Goal: Communication & Community: Answer question/provide support

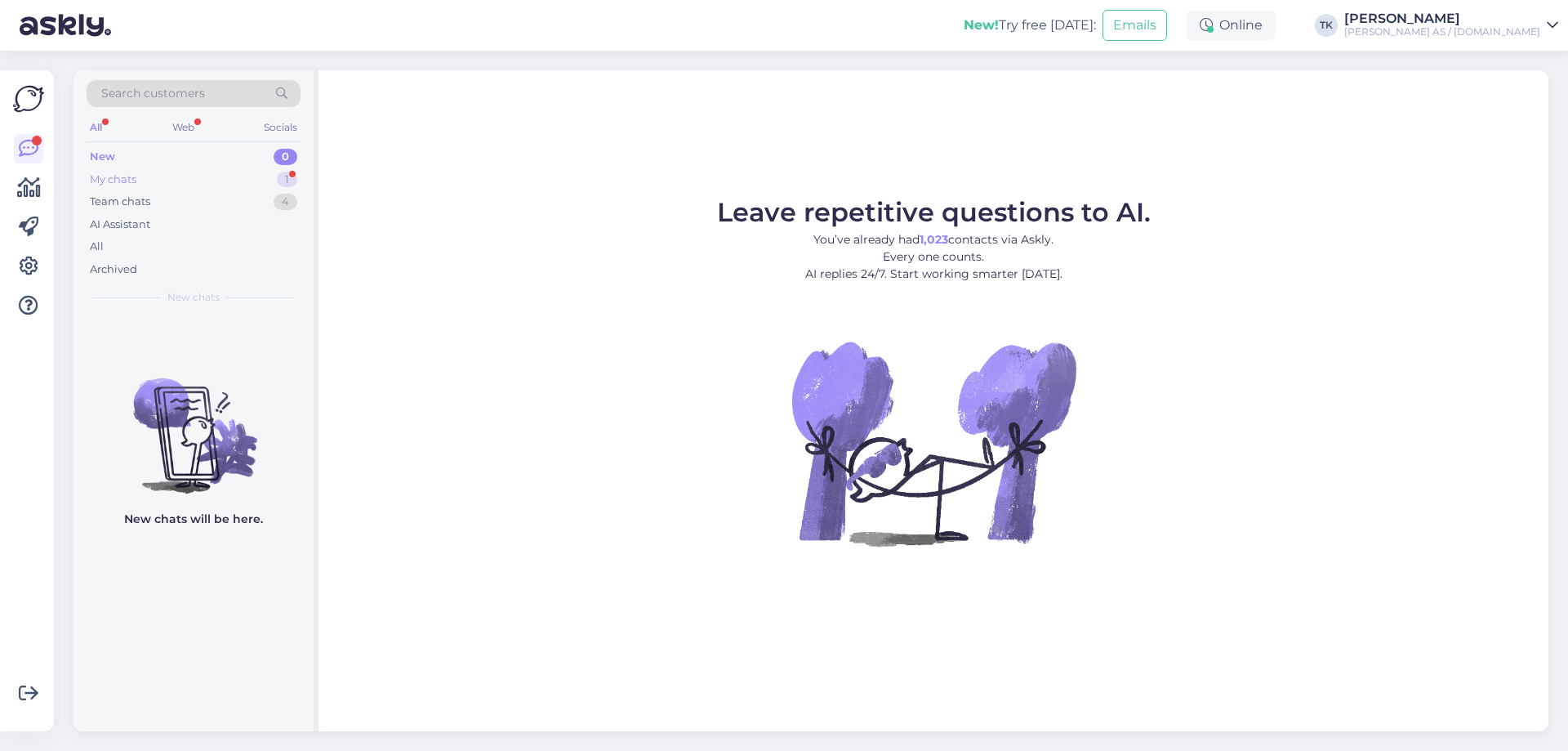
click at [107, 177] on div "My chats" at bounding box center [113, 180] width 47 height 16
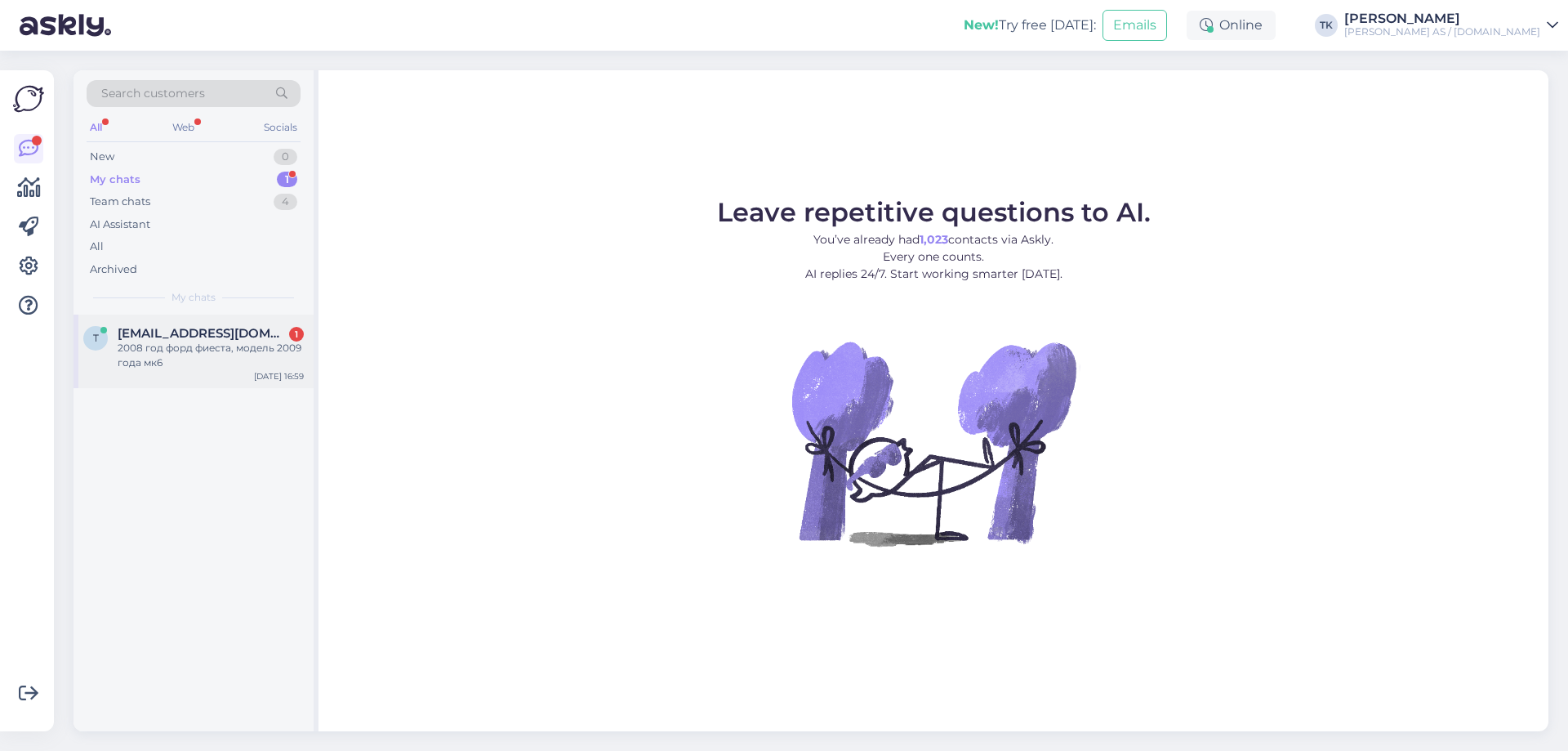
click at [172, 335] on span "[EMAIL_ADDRESS][DOMAIN_NAME]" at bounding box center [203, 333] width 170 height 15
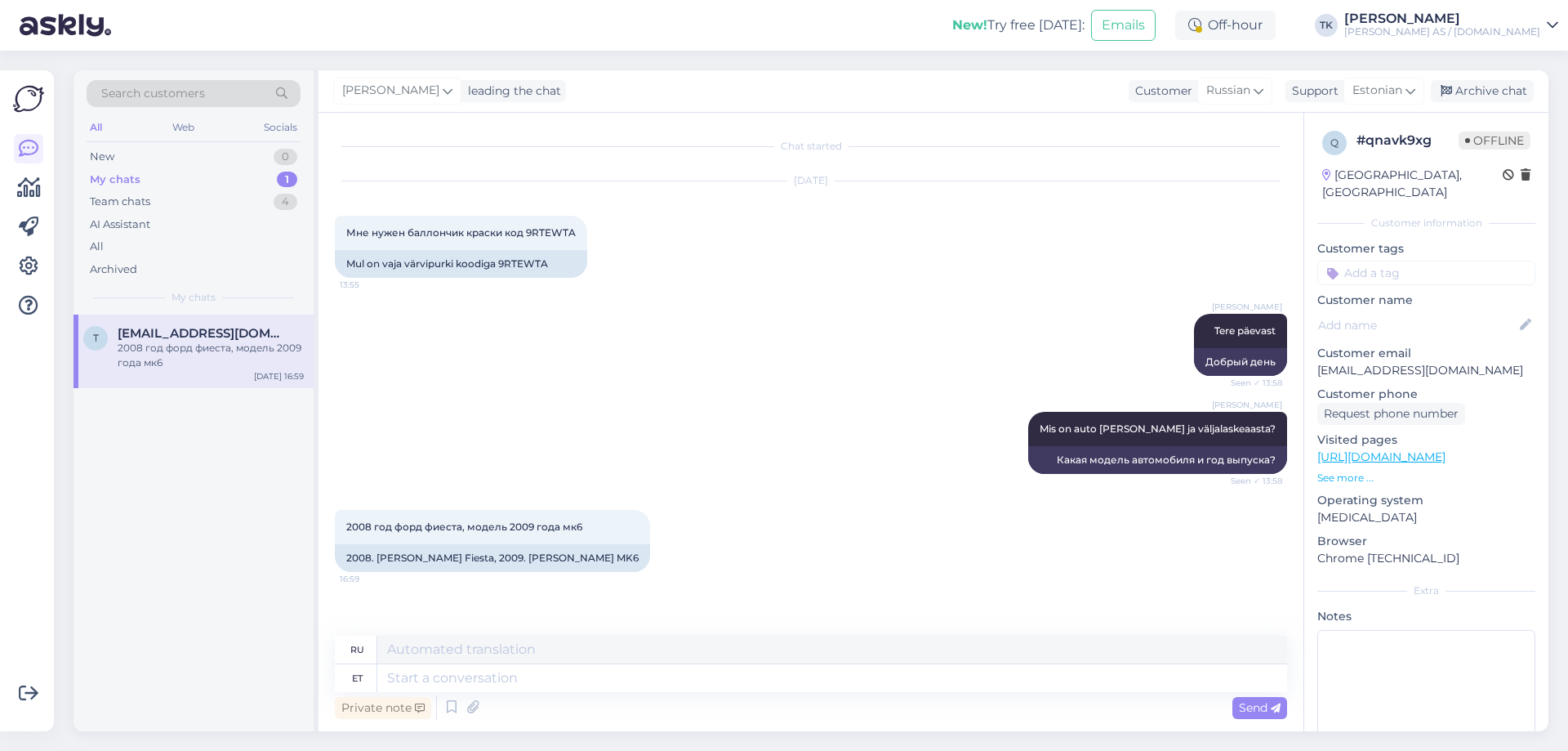
click at [697, 83] on div "[PERSON_NAME] leading the chat Customer Russian Support Estonian Archive chat" at bounding box center [933, 92] width 1230 height 42
click at [811, 101] on div "[PERSON_NAME] leading the chat Customer Russian Support Estonian Archive chat" at bounding box center [933, 92] width 1230 height 42
click at [431, 650] on textarea at bounding box center [832, 650] width 910 height 28
paste textarea "Да, такой цвет у нас есть – код краски FORD 9RTE, HOT MAGENTA-MET. Это двухслой…"
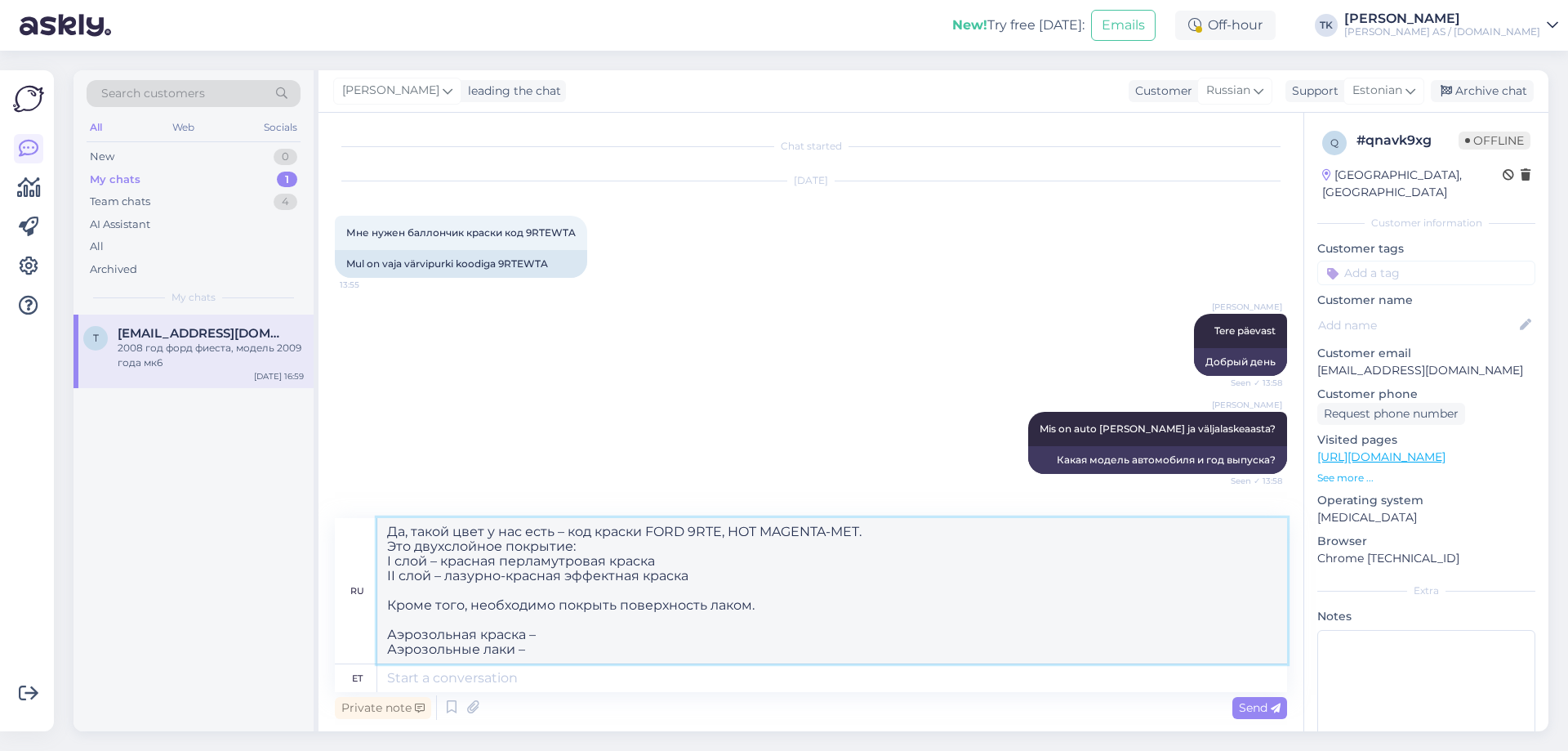
click at [588, 634] on textarea "Да, такой цвет у нас есть – код краски FORD 9RTE, HOT MAGENTA-MET. Это двухслой…" at bounding box center [832, 591] width 910 height 145
click at [527, 634] on textarea "Да, такой цвет у нас есть – код краски FORD 9RTE, HOT MAGENTA-MET. Это двухслой…" at bounding box center [832, 591] width 910 height 145
paste textarea "Нужно заказать 2 баллона – I слой и II слой"
click at [880, 637] on textarea "Да, такой цвет у нас есть – код краски FORD 9RTE, HOT MAGENTA-MET. Это двухслой…" at bounding box center [832, 591] width 910 height 145
paste textarea "[URL][DOMAIN_NAME]"
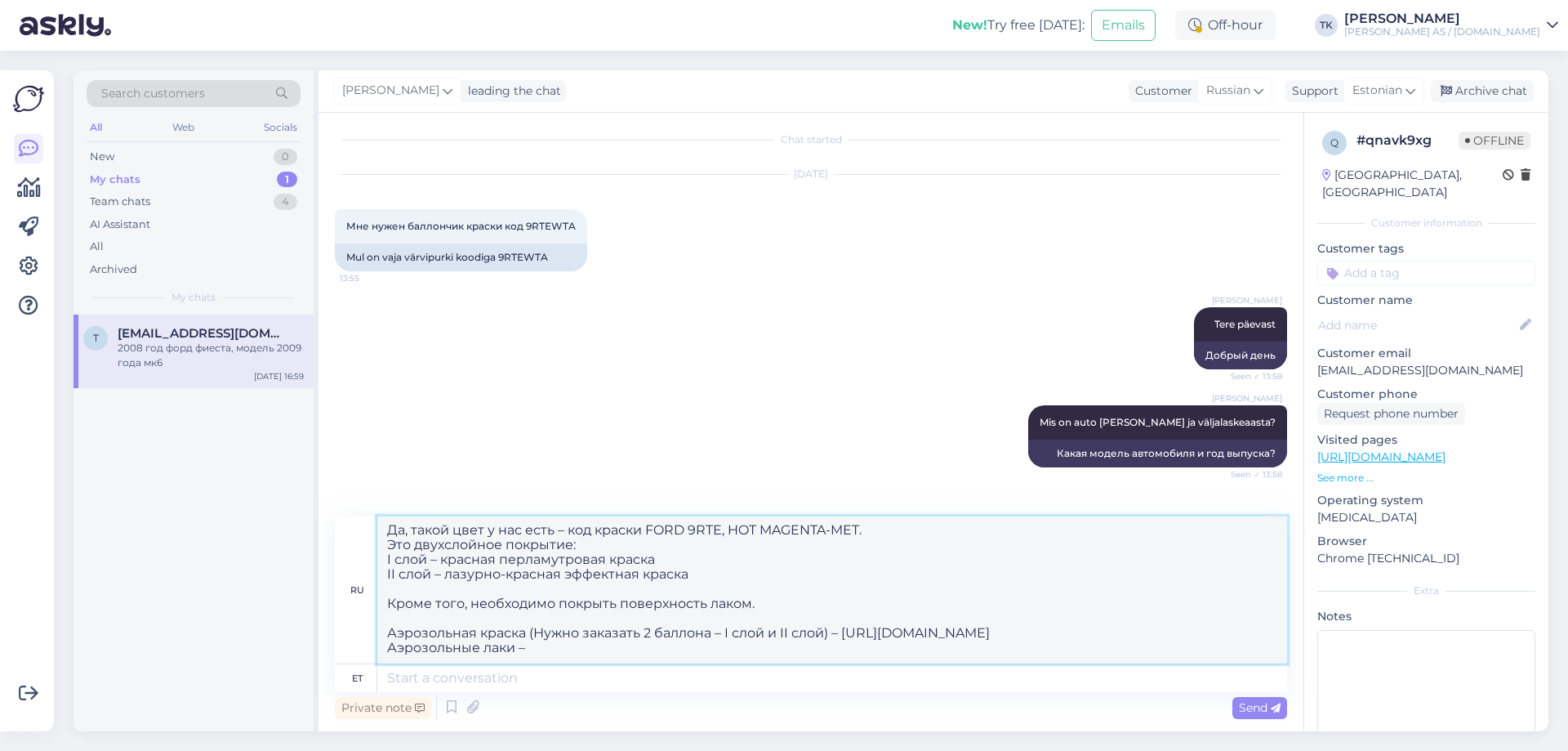
scroll to position [13, 0]
click at [574, 653] on textarea "Да, такой цвет у нас есть – код краски FORD 9RTE, HOT MAGENTA-MET. Это двухслой…" at bounding box center [832, 590] width 910 height 147
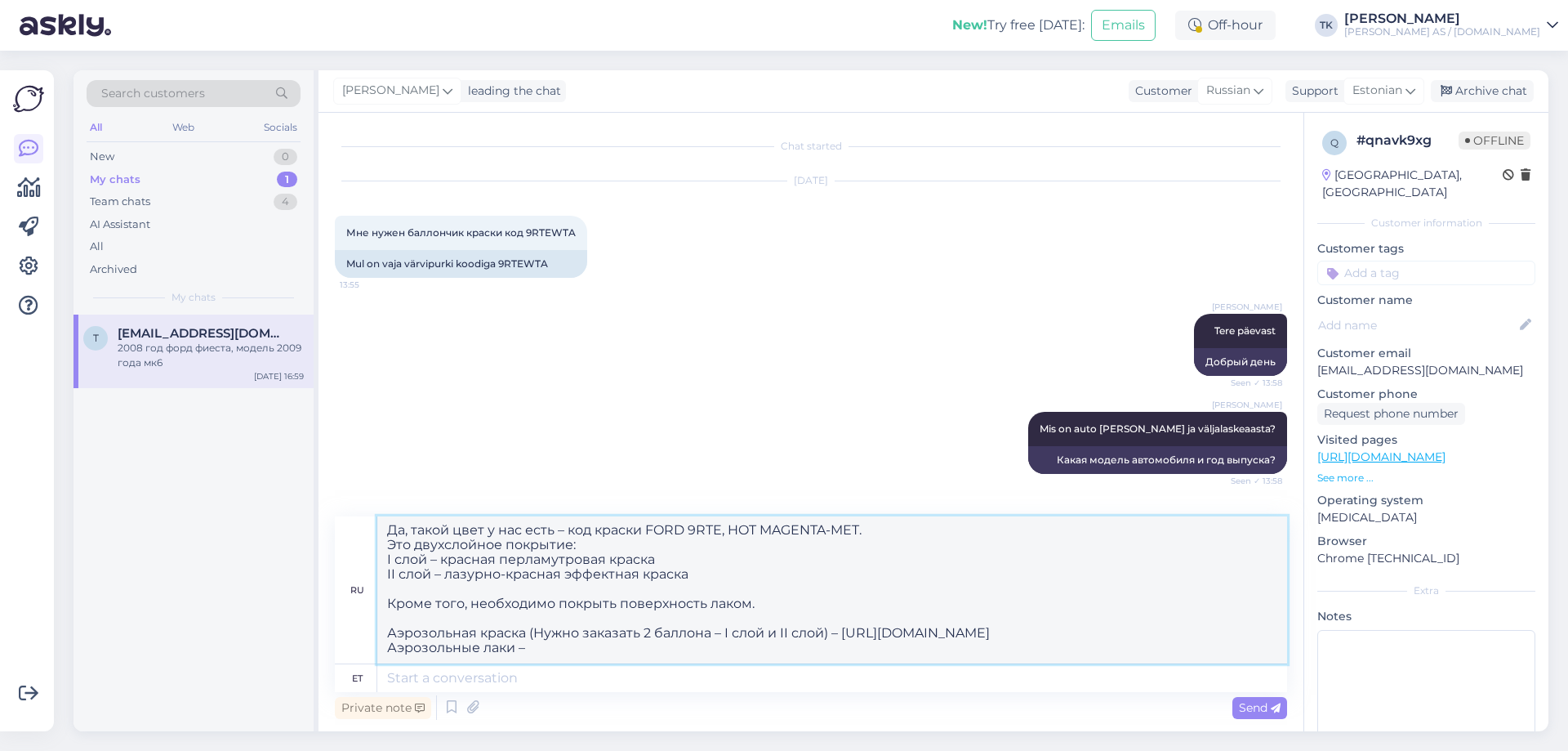
paste textarea "[URL][DOMAIN_NAME]"
drag, startPoint x: 644, startPoint y: 529, endPoint x: 873, endPoint y: 527, distance: 229.0
click at [873, 527] on textarea "Да, такой цвет у нас есть – код краски FORD 9RTE, HOT MAGENTA-MET. Это двухслой…" at bounding box center [832, 590] width 910 height 147
click at [880, 537] on textarea "Да, такой цвет у нас есть – код краски FORD 9RTE, HOT MAGENTA-MET. Это двухслой…" at bounding box center [832, 590] width 910 height 147
click at [612, 554] on textarea "Да, такой цвет у нас есть – код краски FORD 9RTE, HOT MAGENTA-MET. Это двухслой…" at bounding box center [832, 590] width 910 height 147
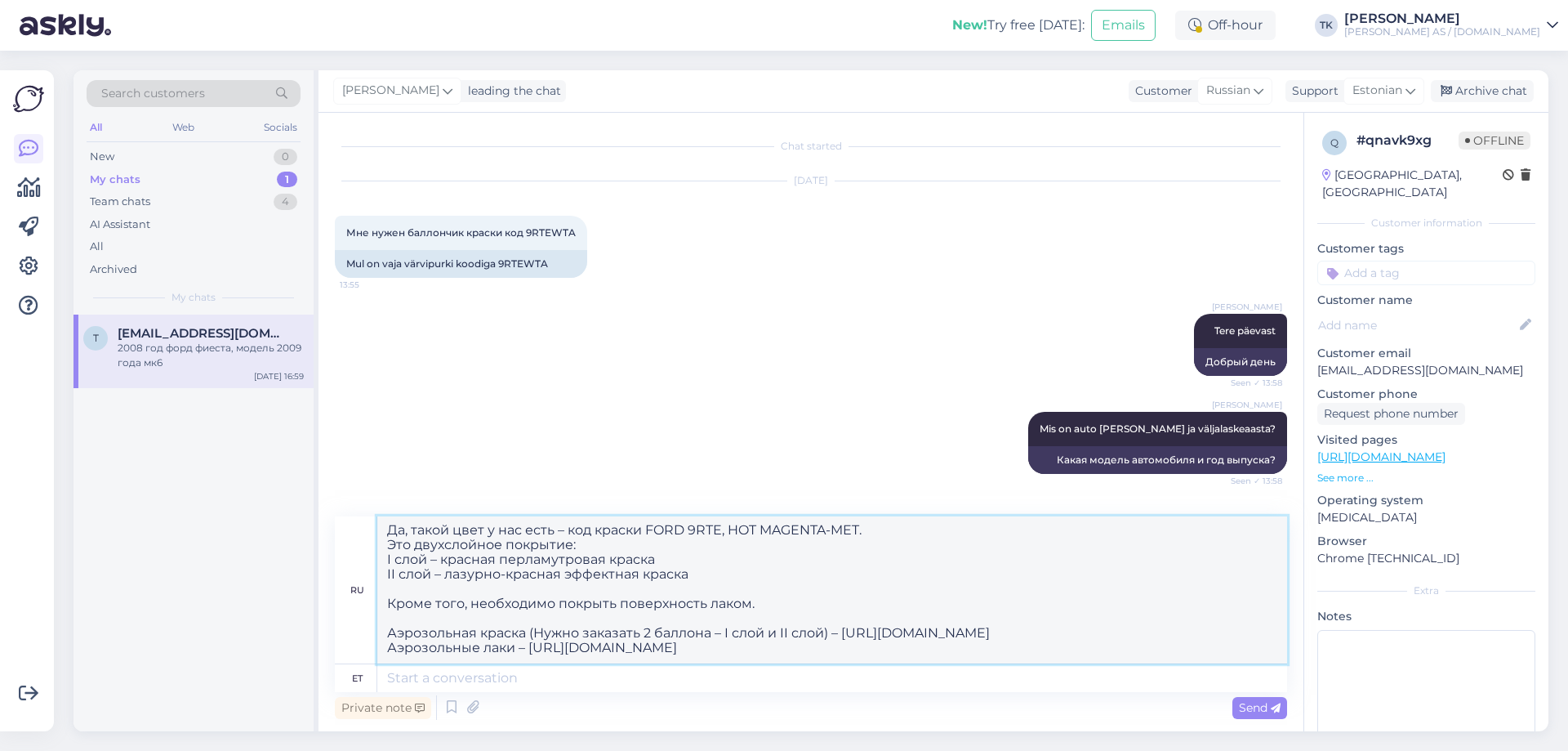
scroll to position [13, 0]
type textarea "Да, такой цвет у нас есть – код краски FORD 9RTE, HOT MAGENTA-MET. Это двухслой…"
click at [1250, 701] on span "Send" at bounding box center [1259, 708] width 42 height 15
click at [1252, 708] on span "Send" at bounding box center [1259, 708] width 42 height 15
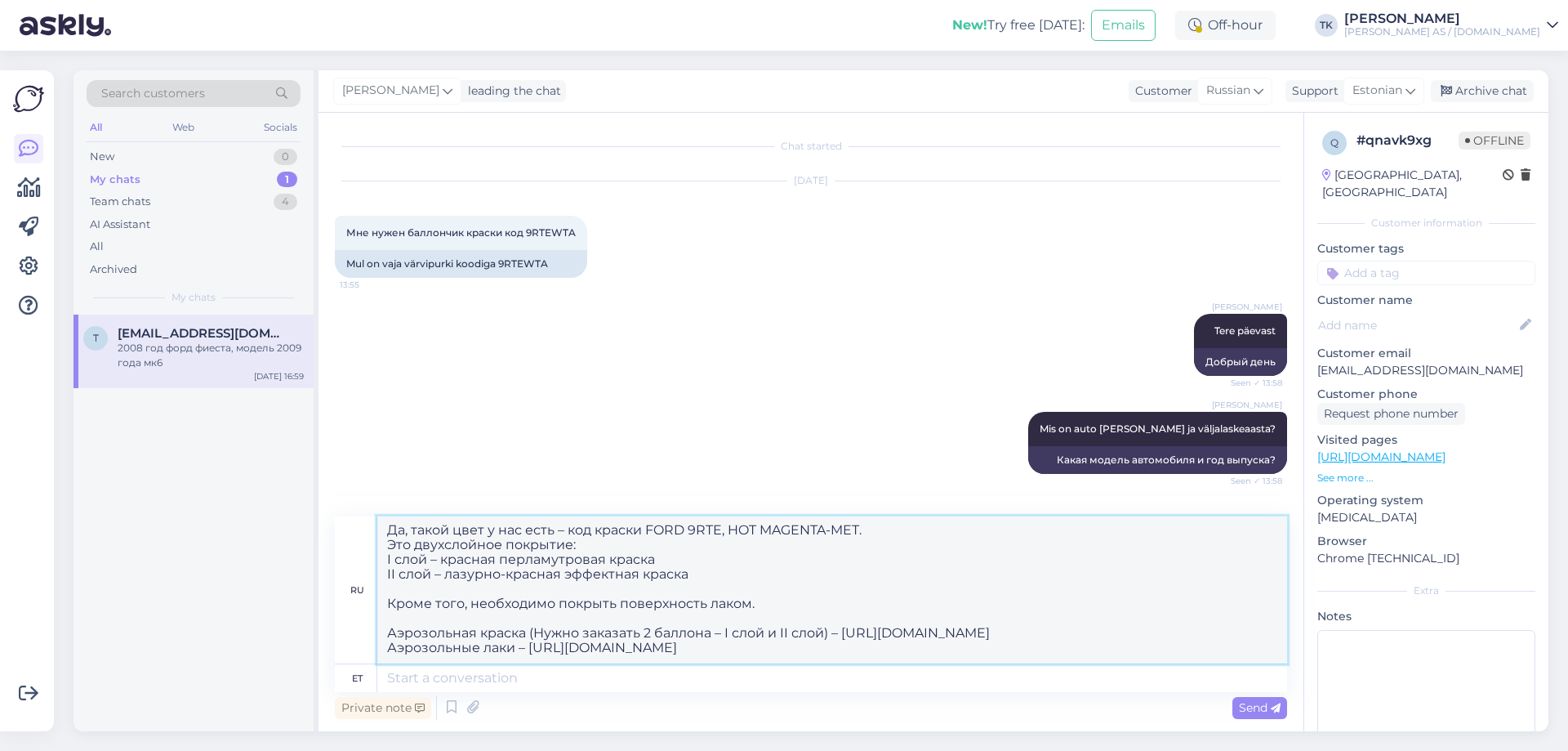
drag, startPoint x: 1073, startPoint y: 650, endPoint x: 416, endPoint y: 540, distance: 666.1
click at [374, 504] on div "Chat started [DATE] Мне нужен баллончик краски код 9RTEWTA 13:55 Mul on vaja vä…" at bounding box center [811, 422] width 985 height 619
click at [418, 679] on textarea at bounding box center [832, 678] width 910 height 28
type textarea "Jah"
type textarea "Да"
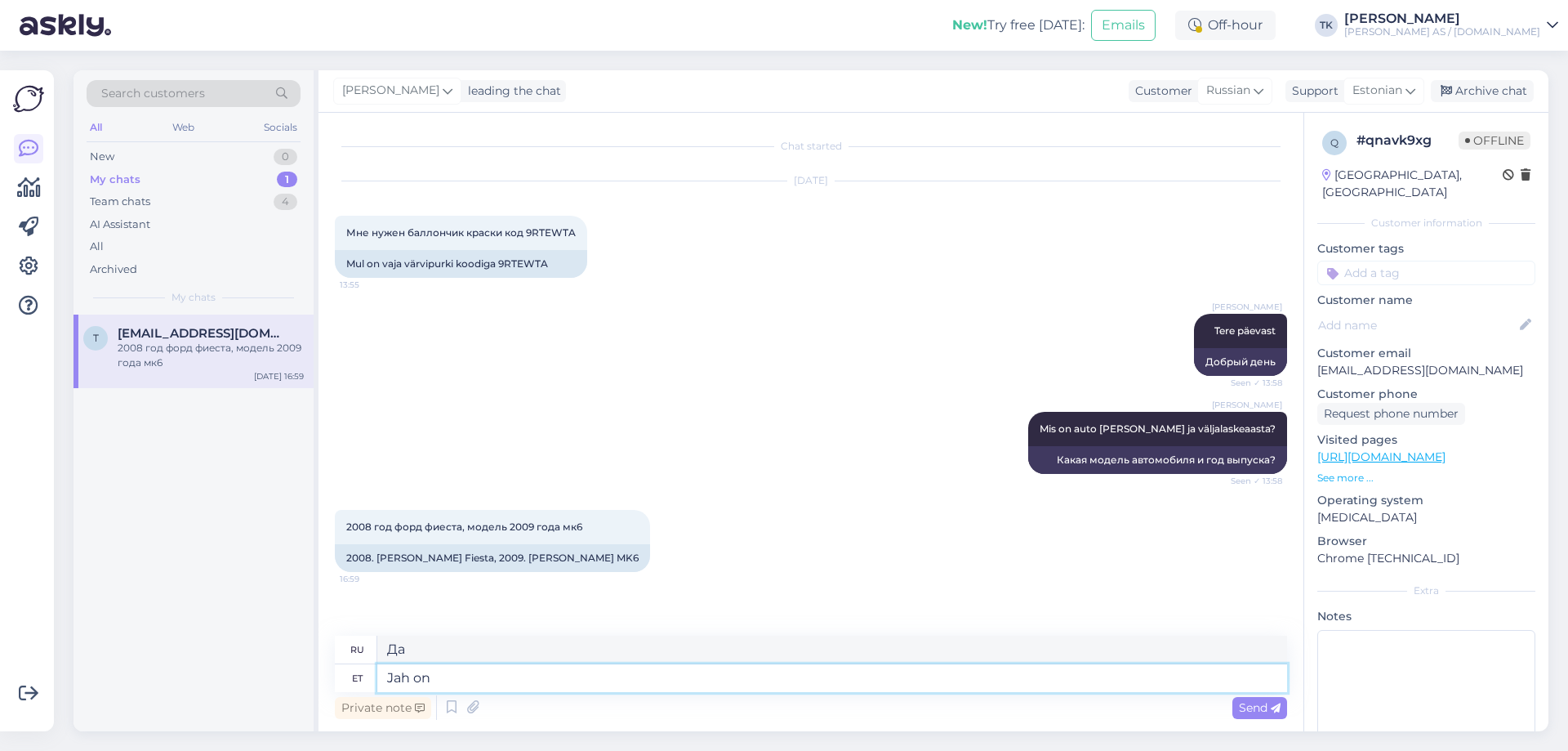
type textarea "Jah on"
type textarea "Да, это."
type textarea "Jah on olemas"
type textarea "Да, есть."
type textarea "Jah on olemas"
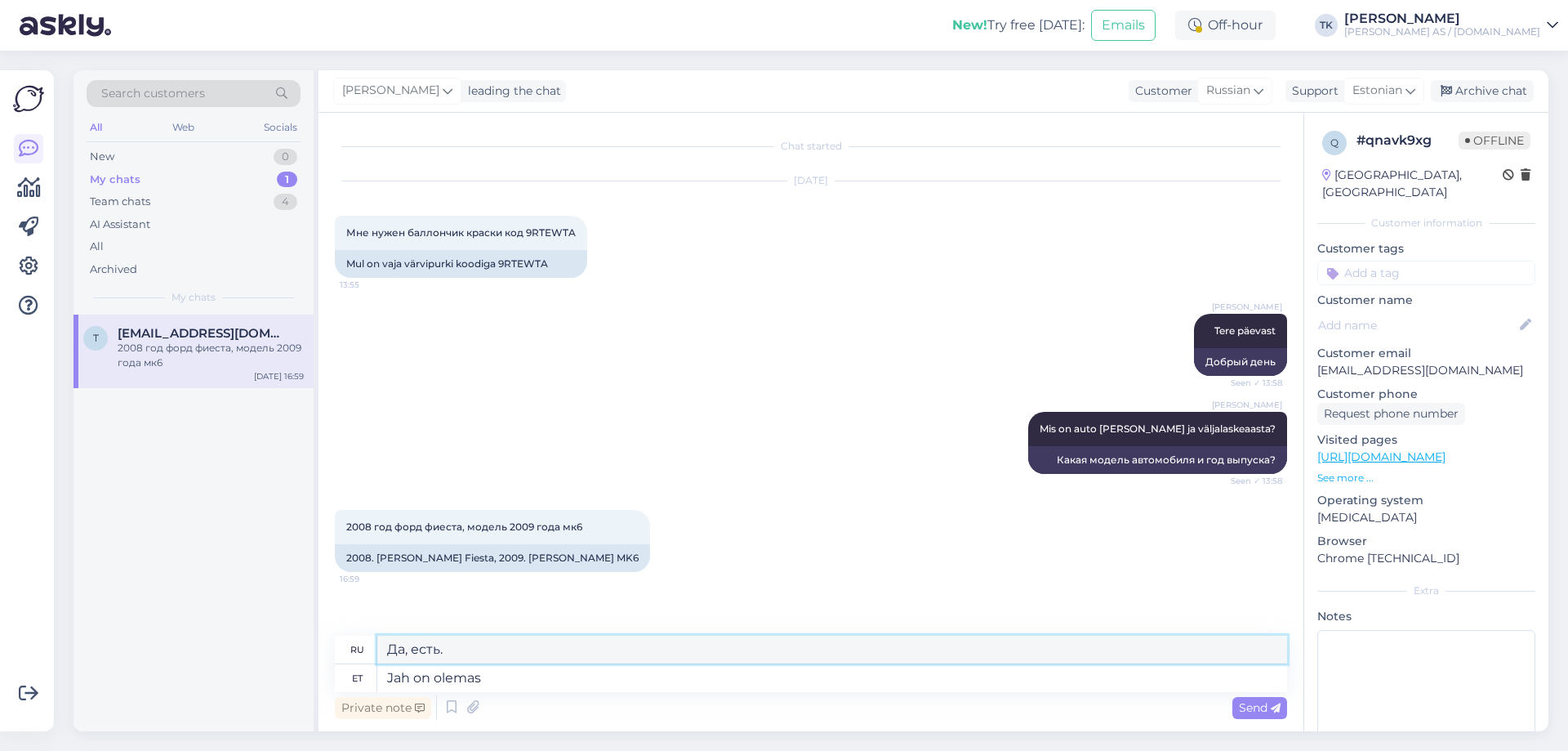
drag, startPoint x: 394, startPoint y: 654, endPoint x: 347, endPoint y: 654, distance: 47.0
click at [347, 654] on div "ru Да, есть." at bounding box center [811, 650] width 952 height 29
paste textarea "такой цвет у нас есть – код краски FORD 9RTE, HOT MAGENTA-MET. Это двухслойное …"
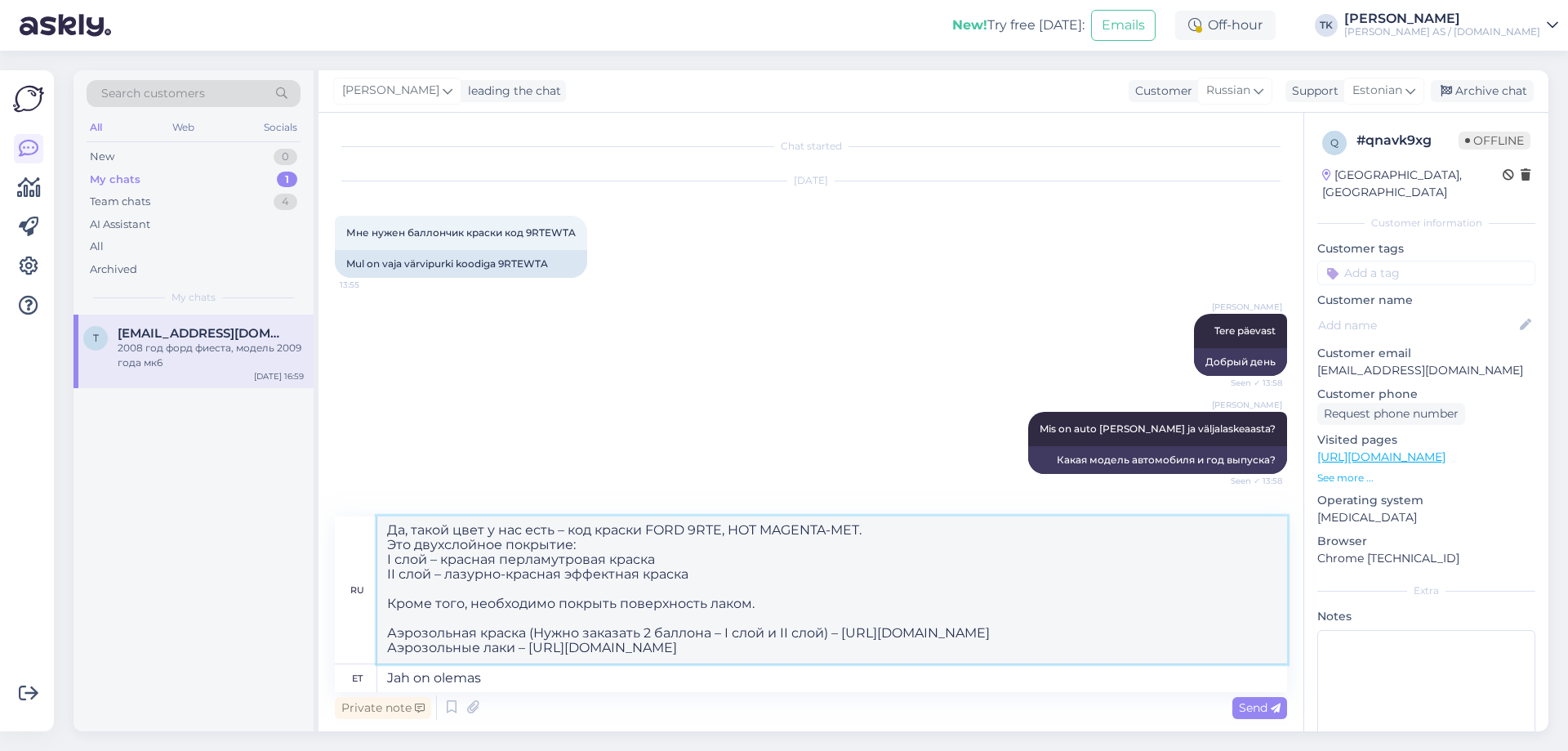
scroll to position [7, 0]
type textarea "Да, такой цвет у нас есть – код краски FORD 9RTE, HOT MAGENTA-MET. Это двухслой…"
click at [1258, 709] on span "Send" at bounding box center [1259, 708] width 42 height 15
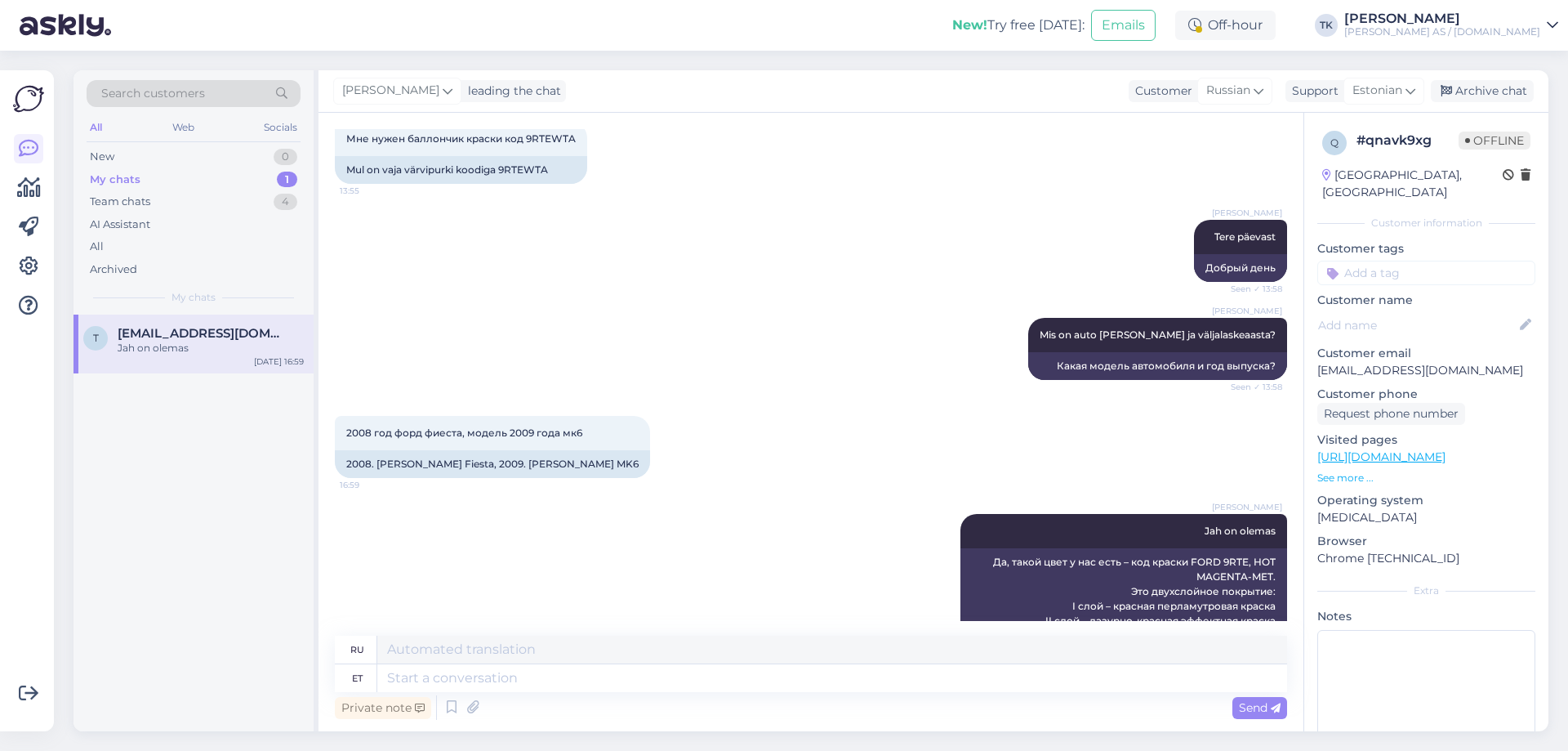
scroll to position [244, 0]
